Goal: Find specific page/section: Find specific page/section

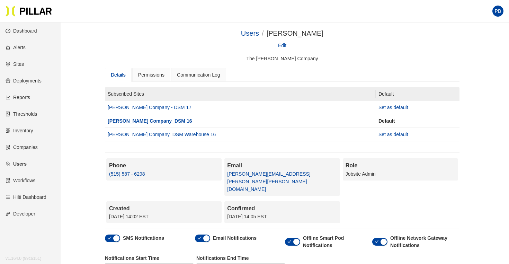
scroll to position [47, 0]
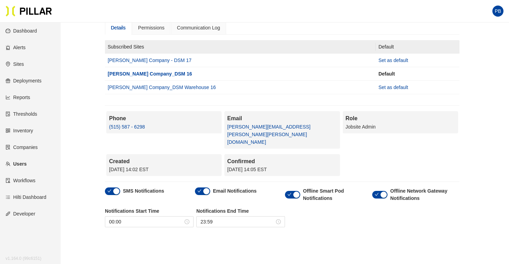
click at [18, 65] on link "Sites" at bounding box center [15, 64] width 18 height 6
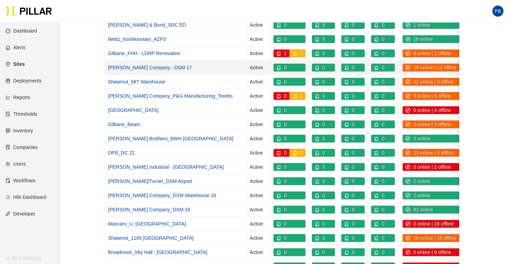
scroll to position [122, 0]
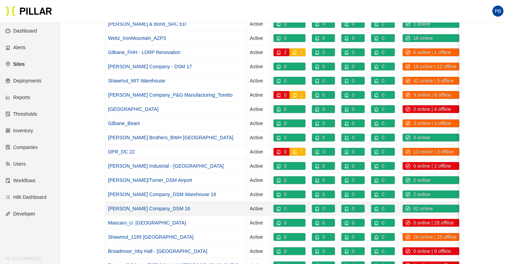
click at [154, 209] on link "[PERSON_NAME] Company_DSM 16" at bounding box center [149, 208] width 82 height 6
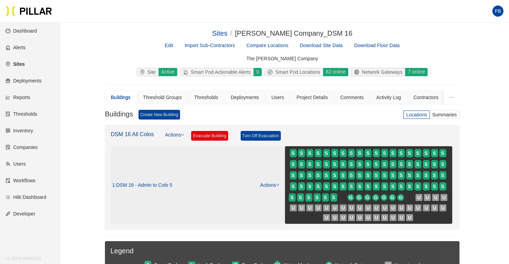
click at [270, 184] on link "Actions" at bounding box center [269, 185] width 19 height 6
click at [277, 196] on link "View/Edit Floor Plan" at bounding box center [284, 196] width 44 height 8
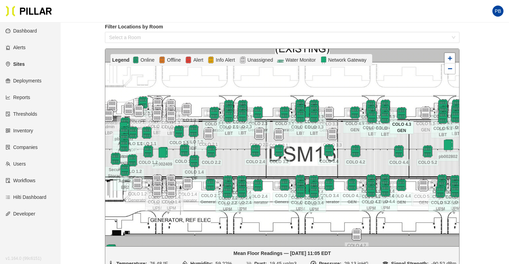
scroll to position [88, 0]
